Goal: Task Accomplishment & Management: Complete application form

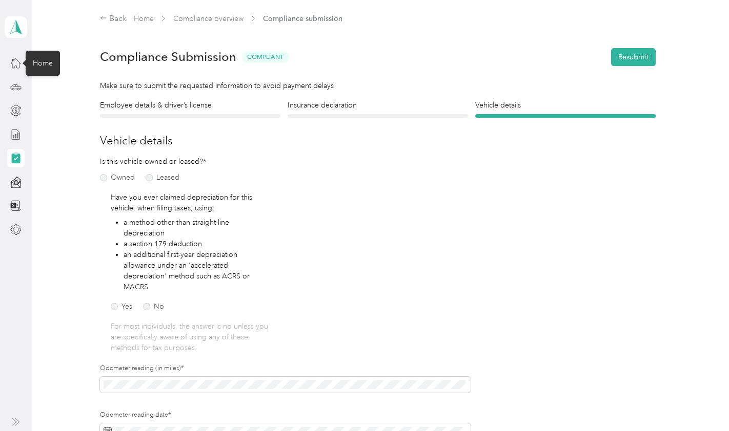
click at [12, 66] on icon at bounding box center [15, 63] width 9 height 9
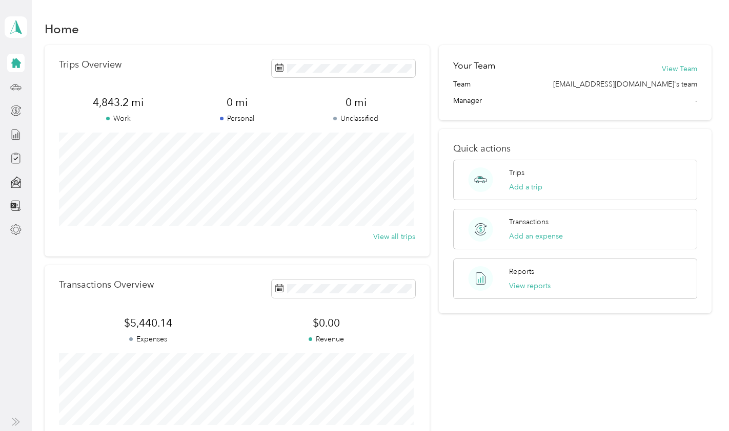
click at [535, 286] on button "View reports" at bounding box center [529, 286] width 41 height 11
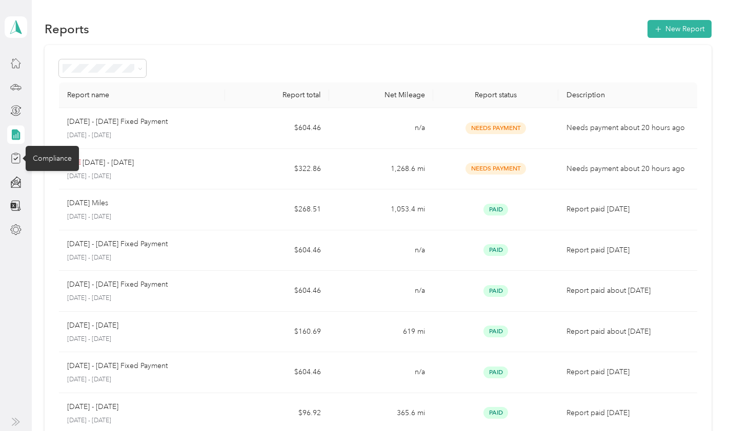
click at [15, 153] on icon at bounding box center [15, 158] width 11 height 11
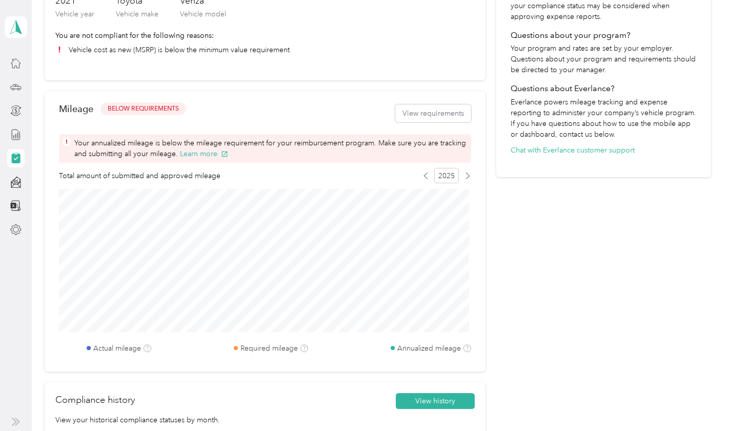
scroll to position [205, 0]
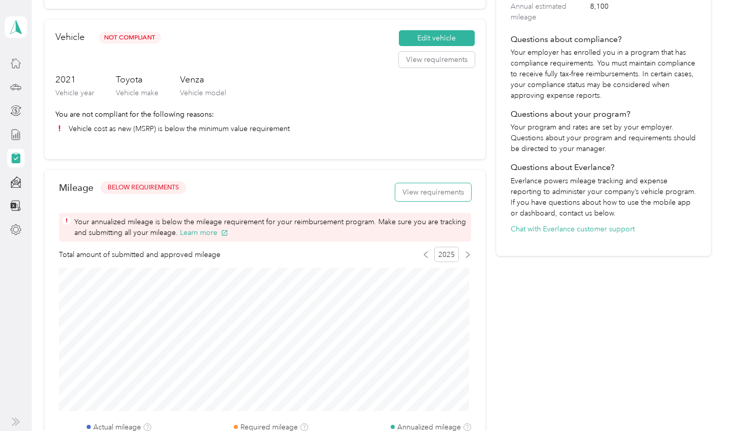
click at [439, 191] on button "View requirements" at bounding box center [433, 192] width 76 height 18
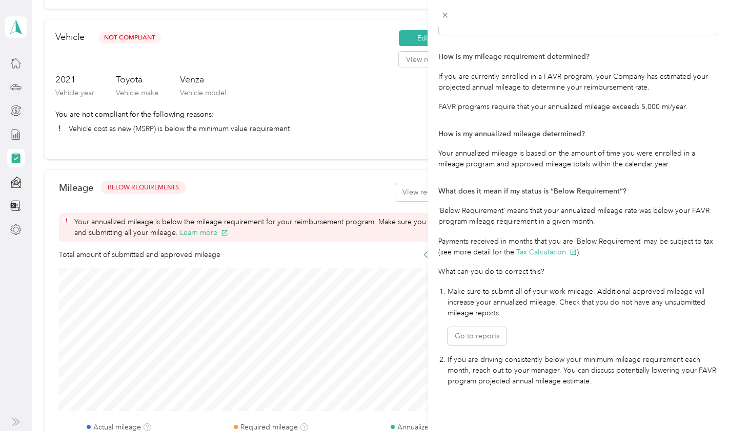
scroll to position [106, 0]
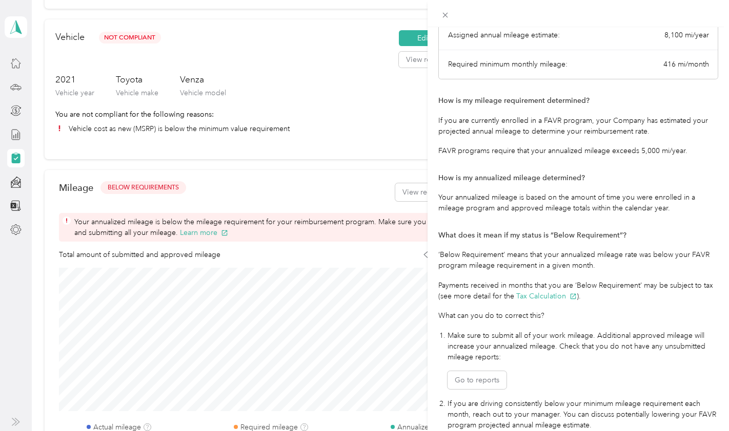
click at [408, 38] on div "Mileage Requirements These requirements are set by your Company. If you have an…" at bounding box center [364, 215] width 729 height 431
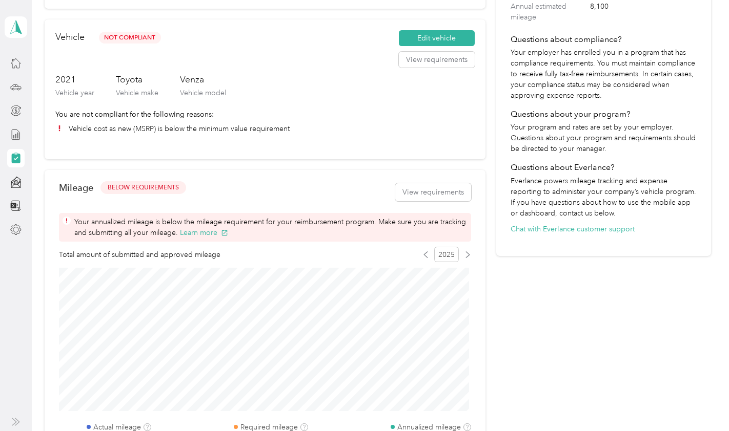
click at [426, 37] on button "Edit vehicle" at bounding box center [437, 38] width 76 height 16
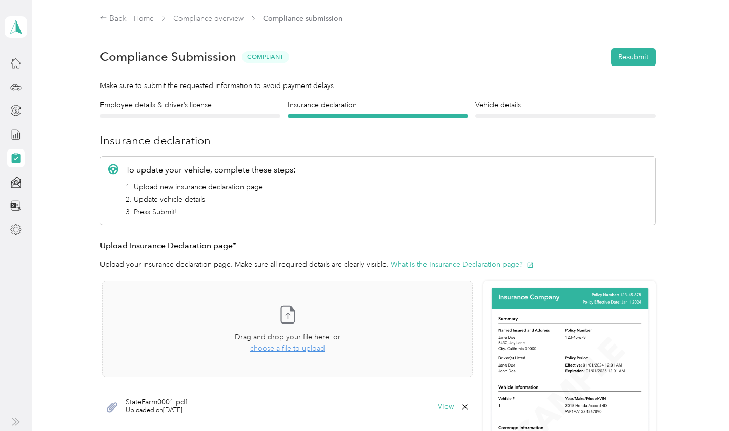
click at [514, 106] on h4 "Vehicle details" at bounding box center [565, 105] width 180 height 11
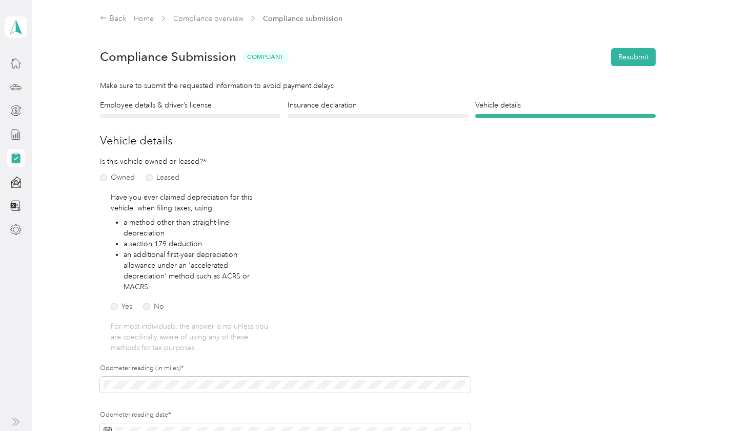
click at [195, 106] on h4 "Employee details & driver’s license" at bounding box center [190, 105] width 180 height 11
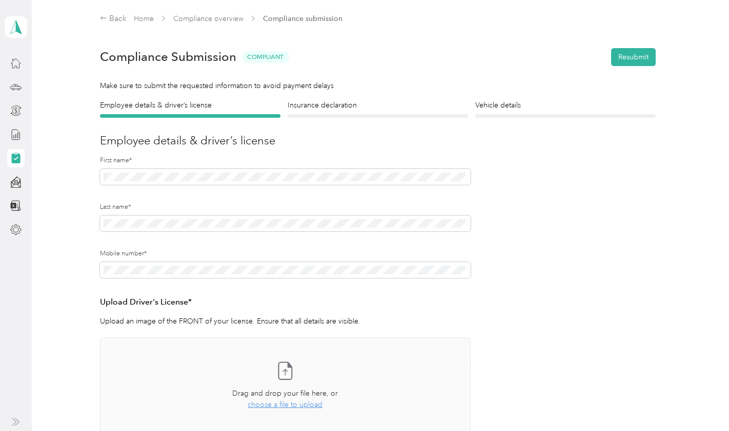
click at [321, 103] on h4 "Insurance declaration" at bounding box center [377, 105] width 180 height 11
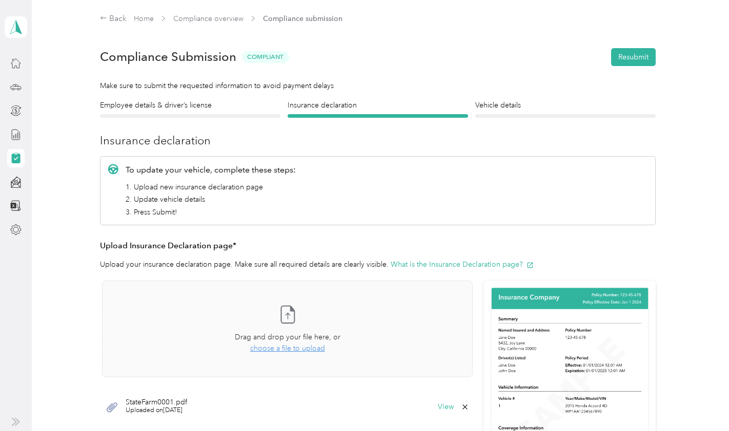
click at [647, 54] on button "Resubmit" at bounding box center [633, 57] width 45 height 18
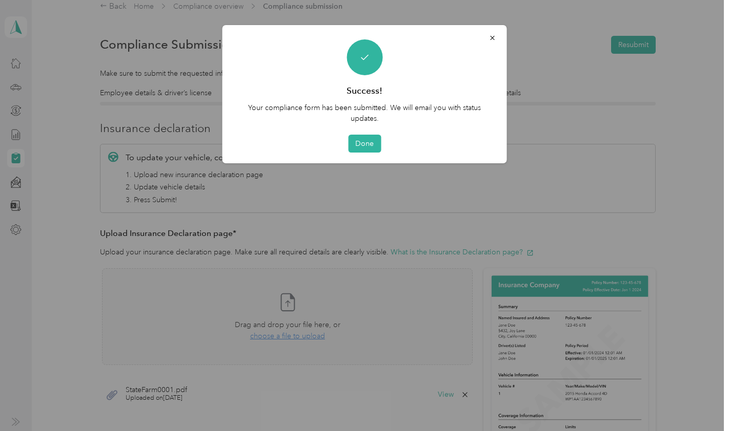
click at [368, 146] on button "Done" at bounding box center [364, 144] width 33 height 18
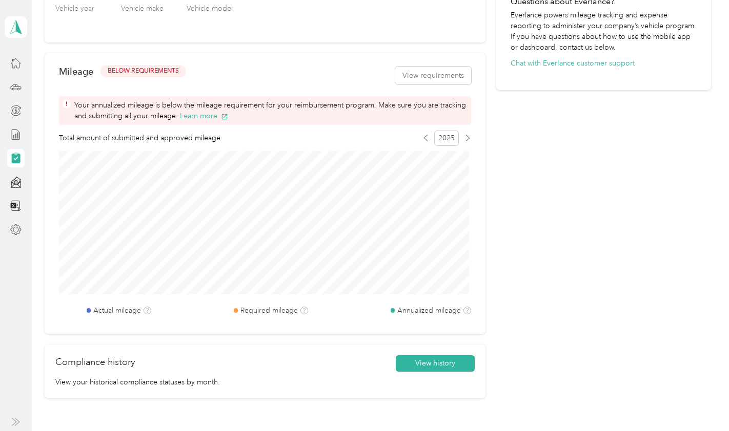
scroll to position [422, 0]
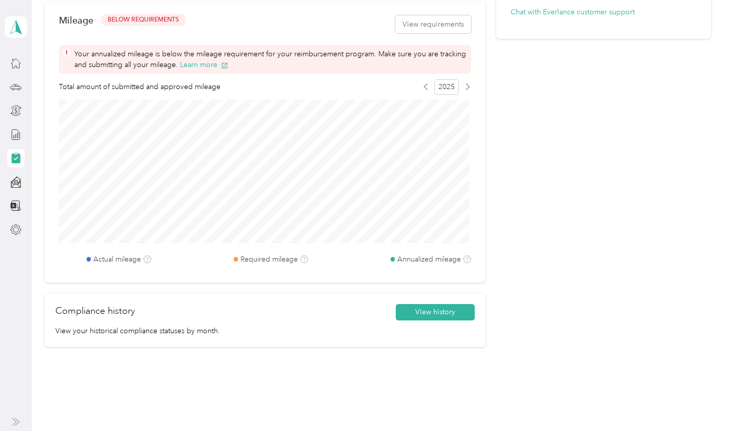
click at [436, 309] on button "View history" at bounding box center [435, 312] width 79 height 16
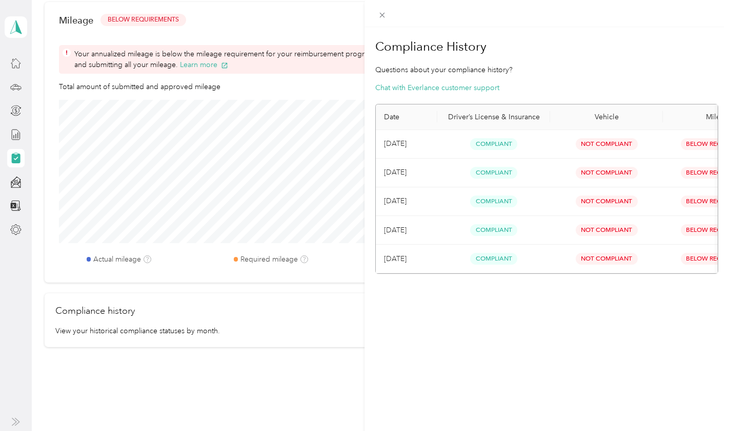
scroll to position [0, 66]
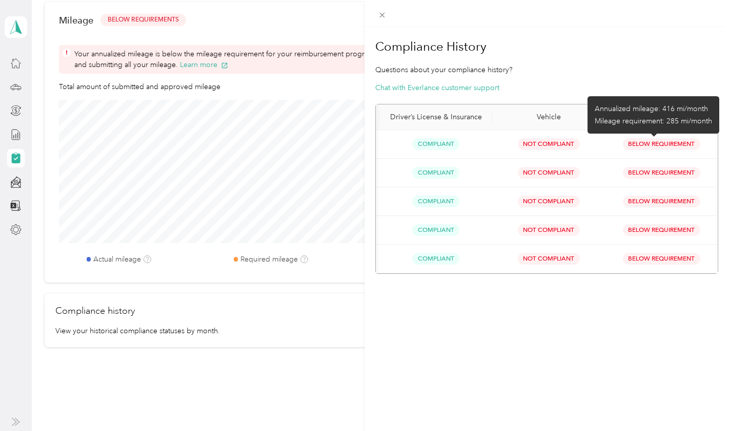
click at [654, 140] on span "Below Requirement" at bounding box center [660, 144] width 77 height 12
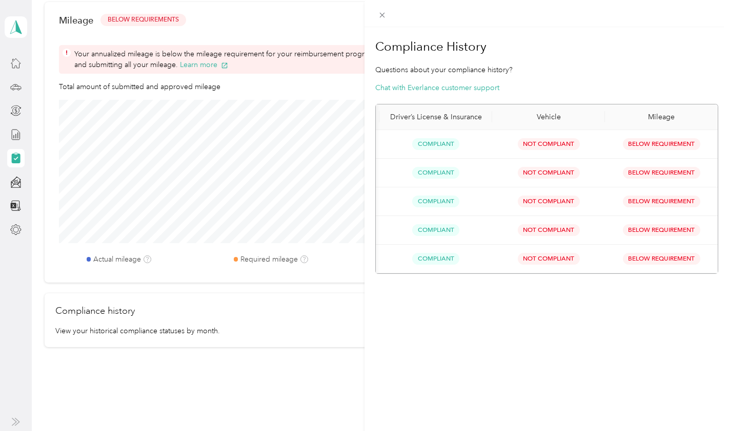
click at [542, 144] on span "Not Compliant" at bounding box center [548, 144] width 62 height 12
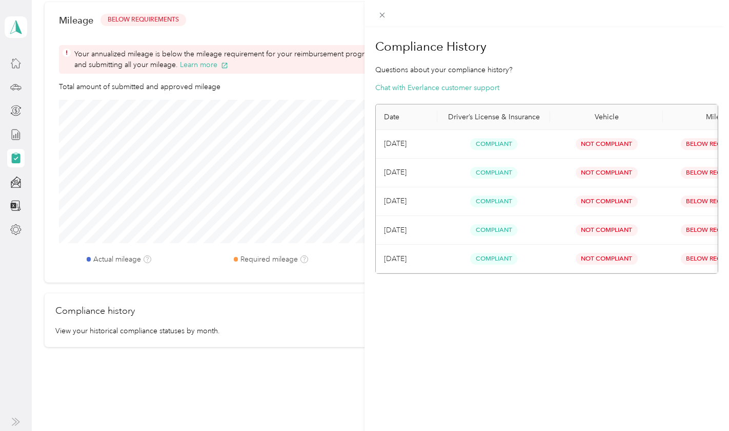
click at [143, 18] on div "Compliance History Questions about your compliance history? Chat with Everlance…" at bounding box center [364, 215] width 729 height 431
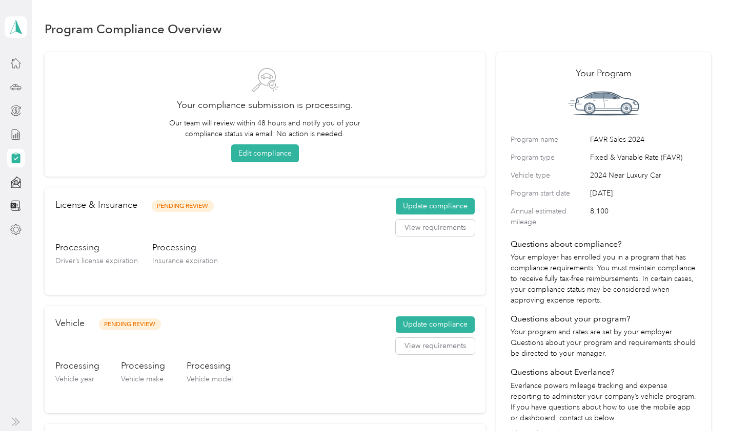
click at [16, 65] on icon at bounding box center [15, 62] width 11 height 11
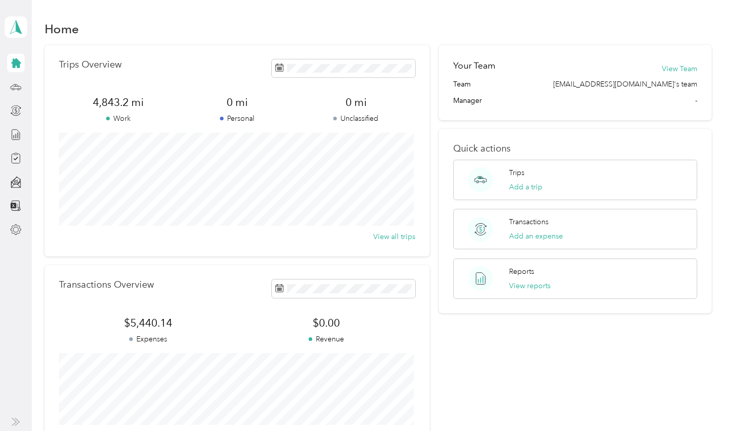
click at [13, 89] on icon at bounding box center [15, 86] width 11 height 11
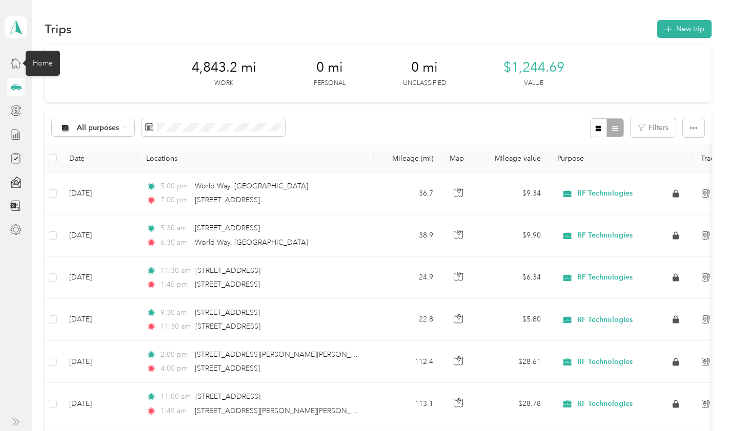
click at [20, 63] on icon at bounding box center [15, 62] width 11 height 11
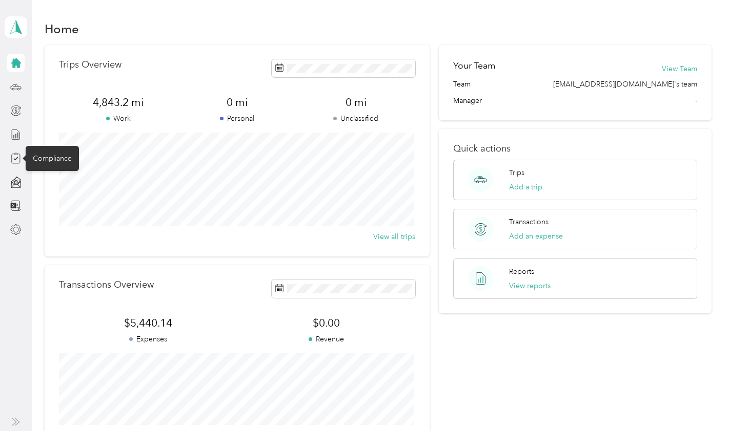
click at [14, 156] on icon at bounding box center [15, 158] width 11 height 11
